Goal: Task Accomplishment & Management: Complete application form

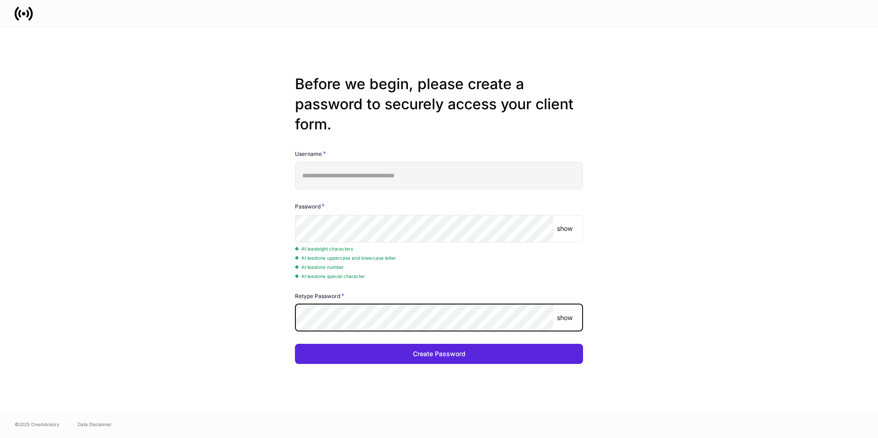
click at [295, 344] on button "Create Password" at bounding box center [439, 354] width 288 height 20
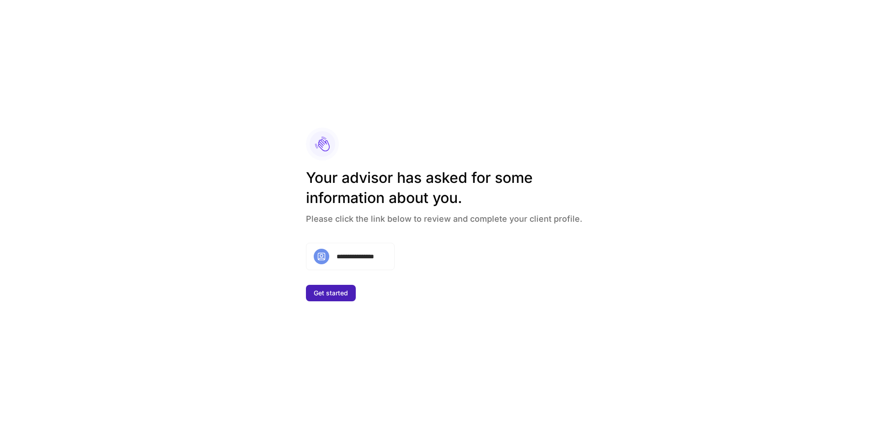
click at [337, 288] on button "Get started" at bounding box center [331, 293] width 50 height 16
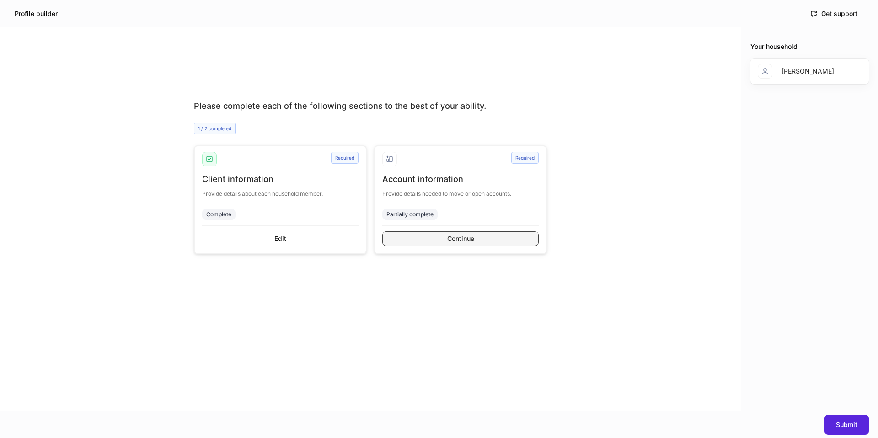
click at [431, 240] on button "Continue" at bounding box center [460, 238] width 156 height 15
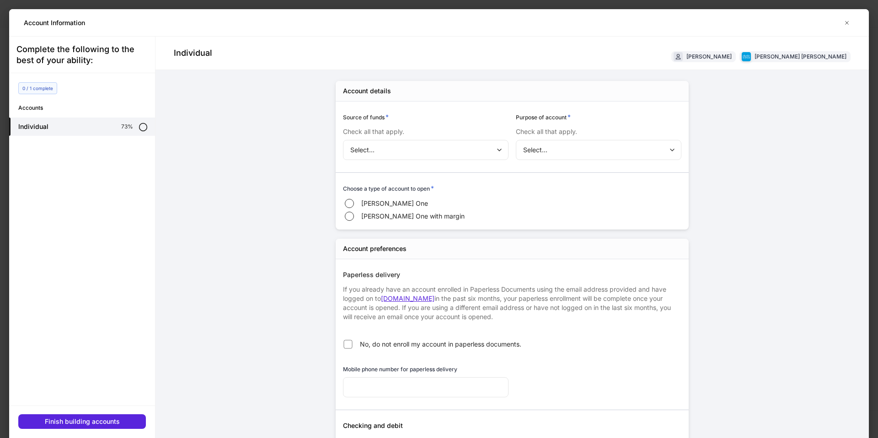
click at [399, 149] on body "Profile builder Get support Please complete each of the following sections to t…" at bounding box center [439, 219] width 878 height 438
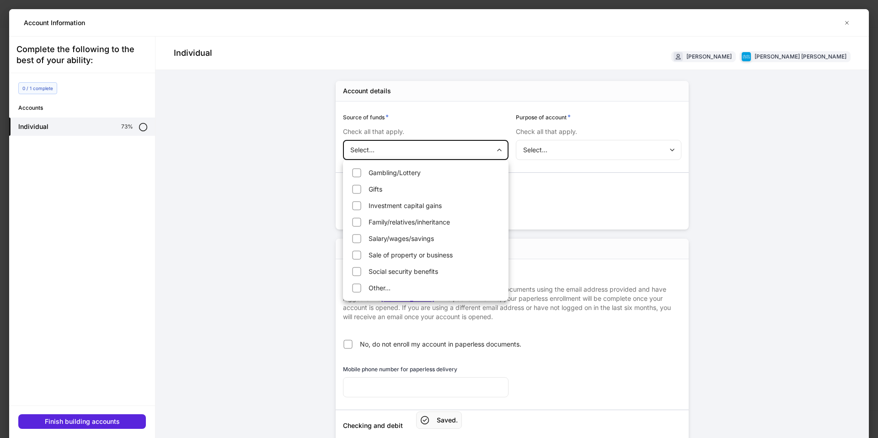
click at [380, 187] on li "Gifts" at bounding box center [426, 189] width 162 height 15
click at [424, 176] on li "Gambling/Lottery" at bounding box center [426, 172] width 162 height 15
type input "**********"
click at [553, 163] on div at bounding box center [439, 219] width 878 height 438
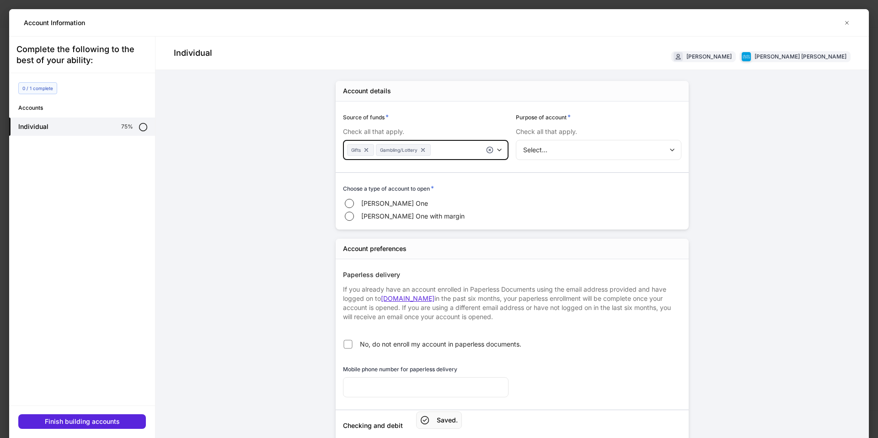
click at [551, 155] on body "**********" at bounding box center [439, 219] width 878 height 438
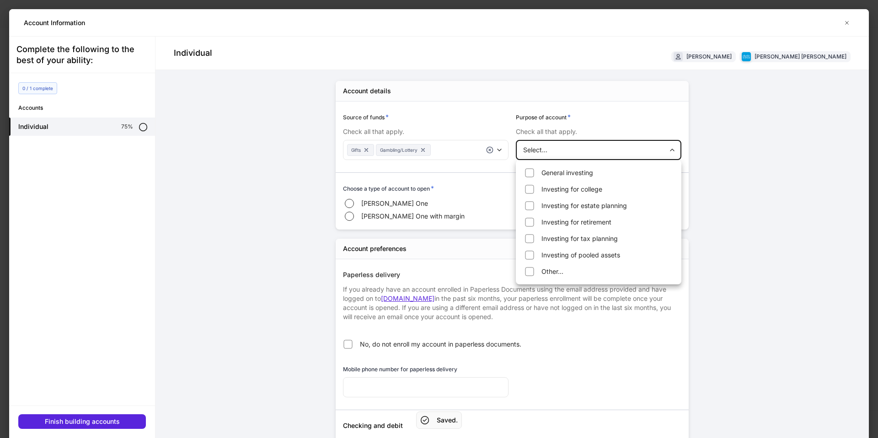
click at [555, 174] on li "General investing" at bounding box center [599, 172] width 162 height 15
type input "**********"
click at [385, 201] on div at bounding box center [439, 219] width 878 height 438
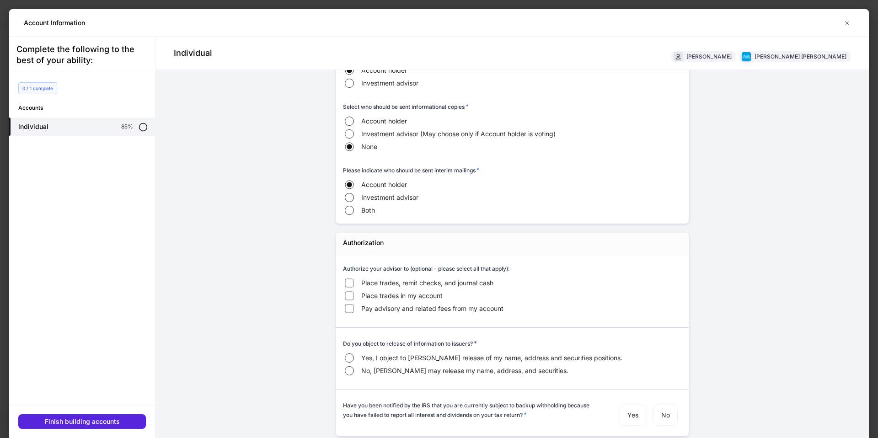
scroll to position [27, 0]
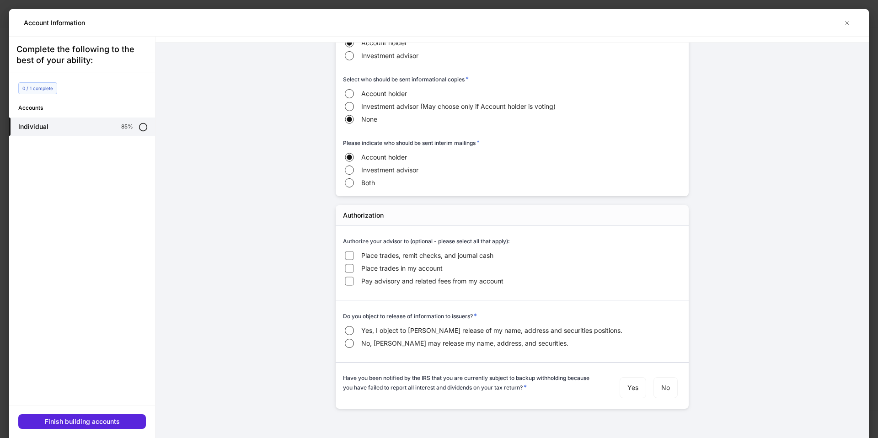
click at [425, 345] on span "No, [PERSON_NAME] may release my name, address, and securities." at bounding box center [464, 343] width 207 height 9
click at [441, 333] on span "Yes, I object to [PERSON_NAME] release of my name, address and securities posit…" at bounding box center [491, 330] width 261 height 9
click at [97, 418] on div "Finish building accounts" at bounding box center [82, 421] width 75 height 9
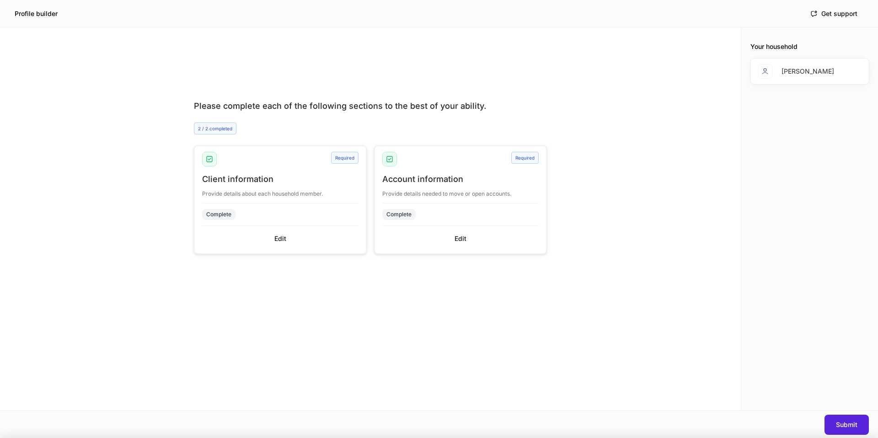
scroll to position [622, 0]
click at [854, 425] on div "Submit" at bounding box center [846, 424] width 21 height 9
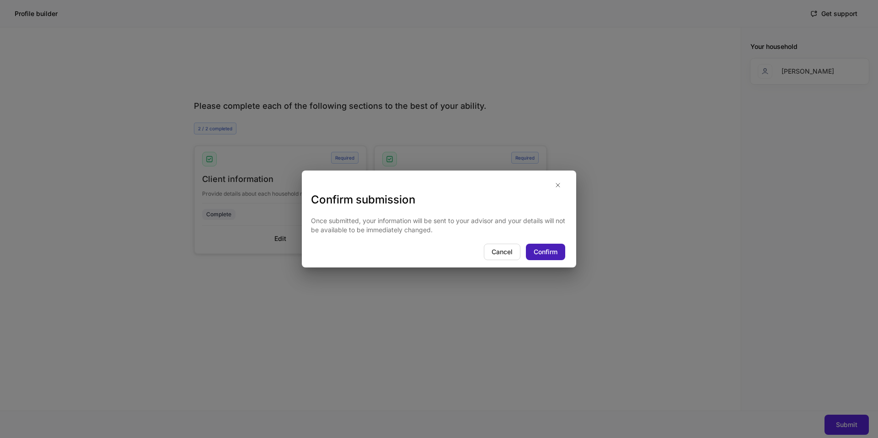
click at [535, 252] on div "Confirm" at bounding box center [546, 251] width 24 height 9
